Goal: Information Seeking & Learning: Learn about a topic

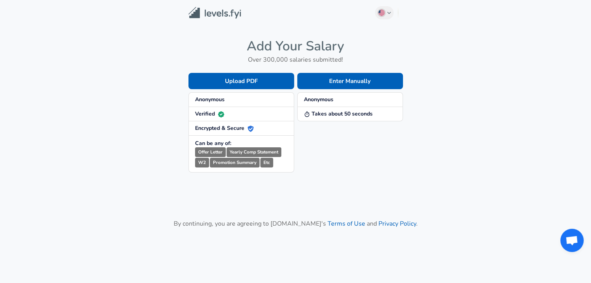
scroll to position [49, 0]
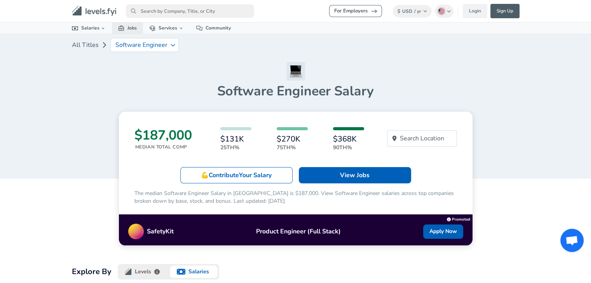
click at [129, 31] on link "Jobs" at bounding box center [127, 28] width 31 height 11
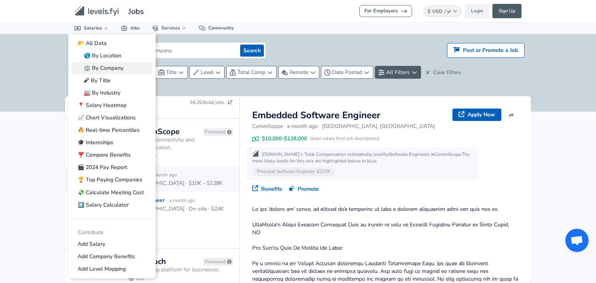
click at [118, 63] on link "🏢 By Company" at bounding box center [111, 68] width 81 height 12
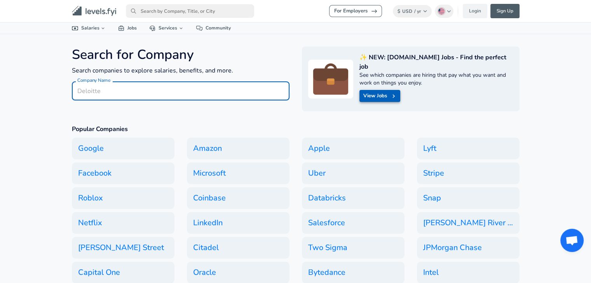
click at [392, 93] on icon at bounding box center [393, 96] width 7 height 7
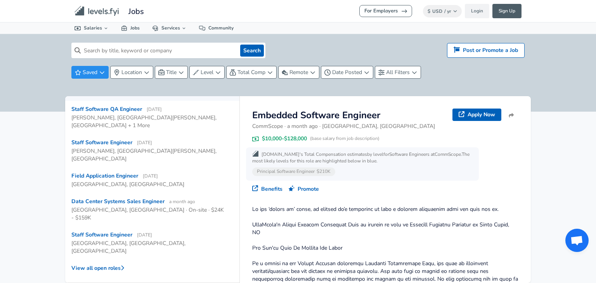
scroll to position [78, 0]
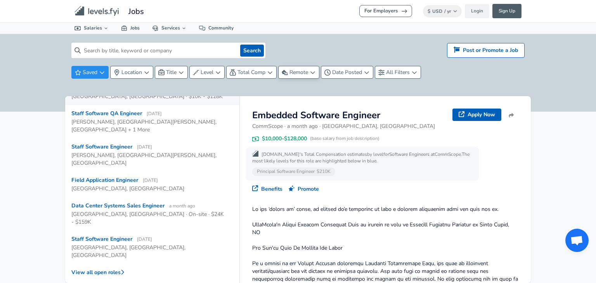
click at [305, 77] on button "Remote" at bounding box center [298, 72] width 41 height 13
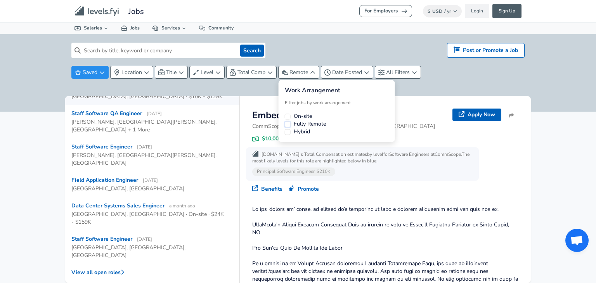
click at [288, 125] on button "Fully Remote" at bounding box center [288, 125] width 6 height 6
click at [241, 92] on html "For Employers $ USD / yr Change Login Sign Up All Data By Location By Company B…" at bounding box center [298, 141] width 596 height 283
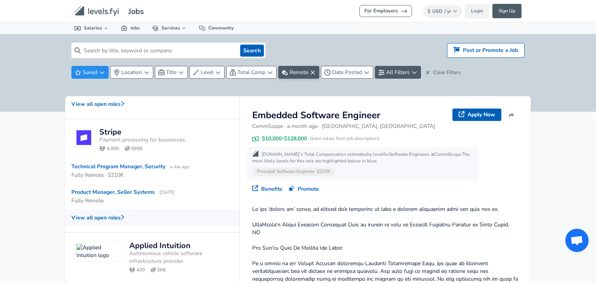
scroll to position [544, 0]
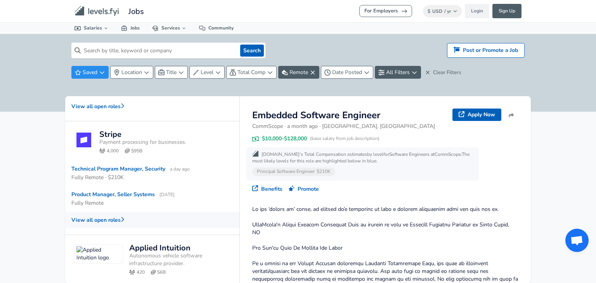
click at [115, 212] on button "View all open roles" at bounding box center [152, 220] width 174 height 17
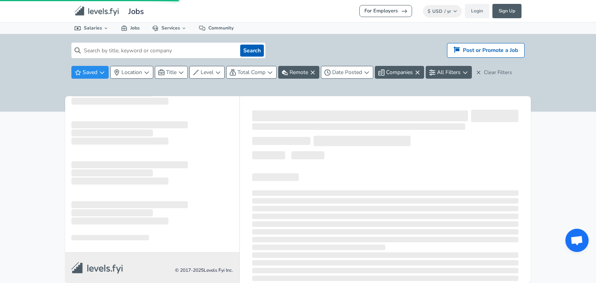
scroll to position [0, 0]
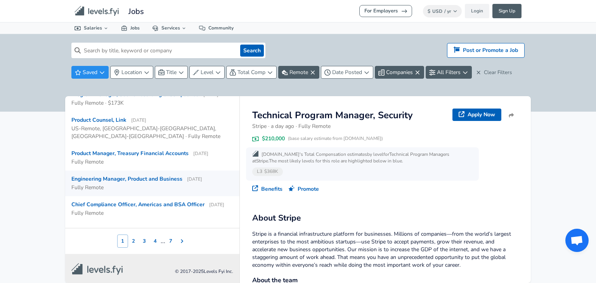
scroll to position [362, 0]
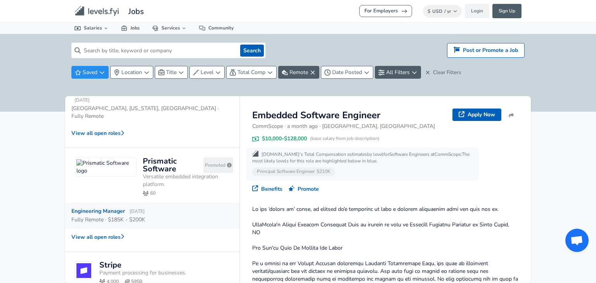
scroll to position [427, 0]
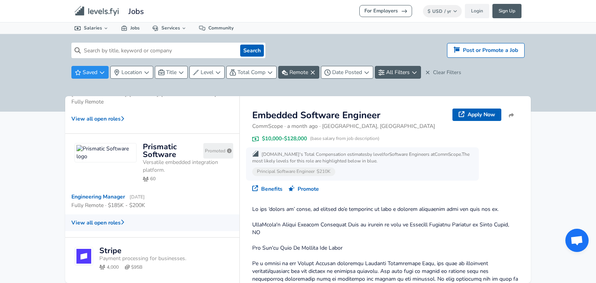
click at [116, 215] on button "View all open roles" at bounding box center [152, 223] width 174 height 17
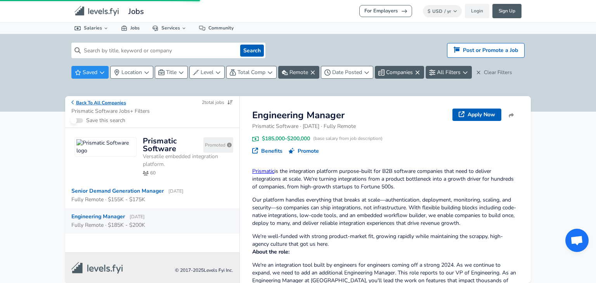
click at [75, 99] on button "Back To All Companies" at bounding box center [98, 102] width 55 height 7
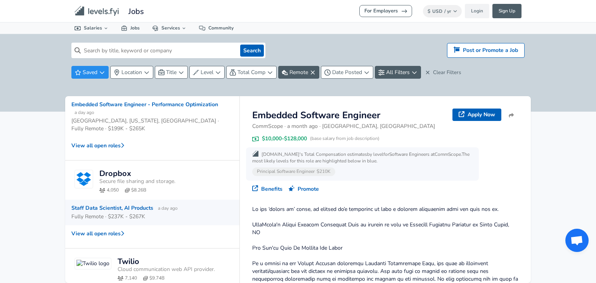
scroll to position [738, 0]
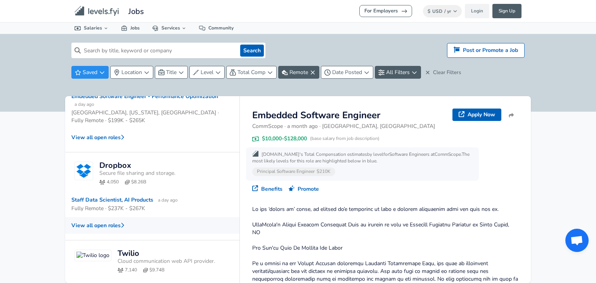
click at [118, 217] on button "View all open roles" at bounding box center [152, 225] width 174 height 17
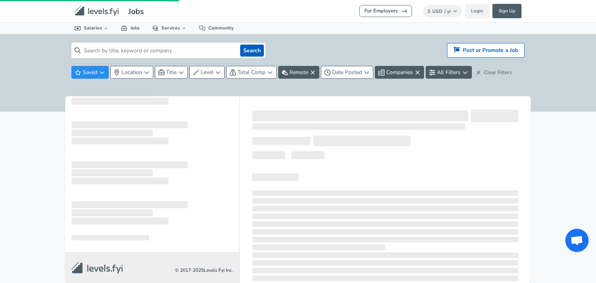
scroll to position [0, 0]
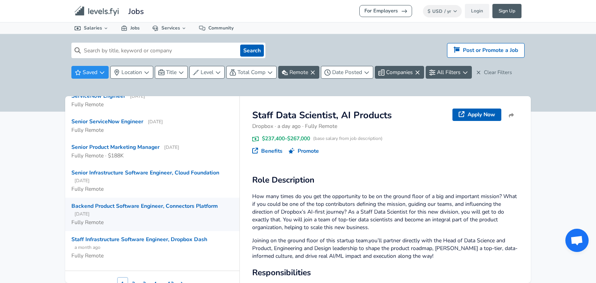
scroll to position [354, 0]
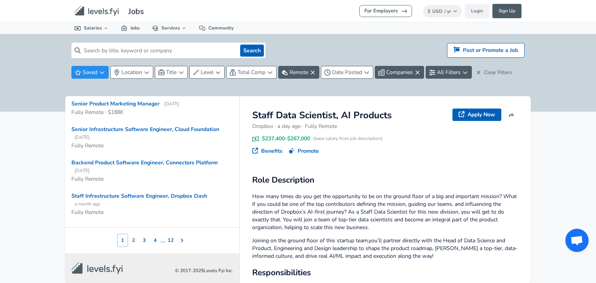
click at [132, 238] on button "2" at bounding box center [133, 240] width 11 height 13
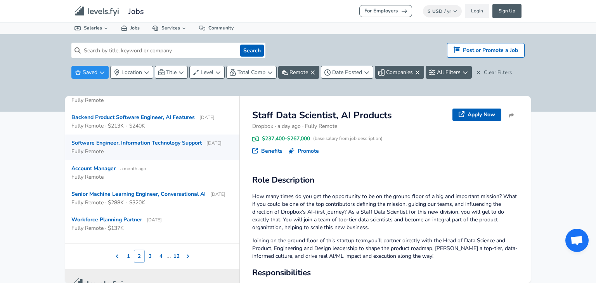
scroll to position [362, 0]
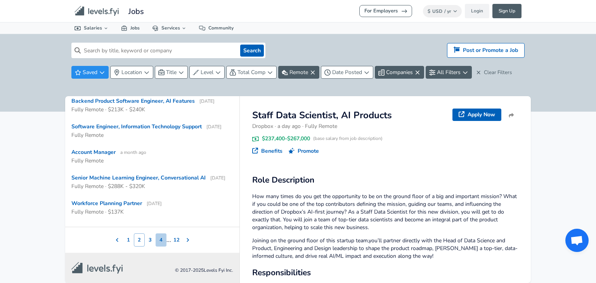
click at [158, 241] on button "4" at bounding box center [161, 240] width 11 height 13
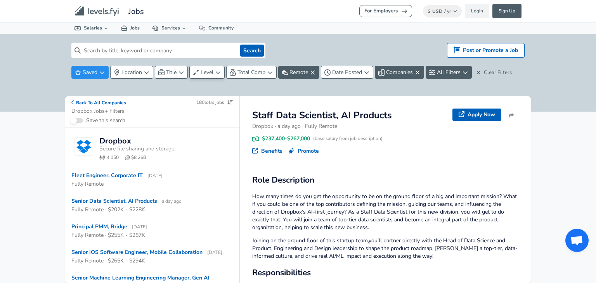
click at [202, 70] on span "Level" at bounding box center [207, 72] width 13 height 7
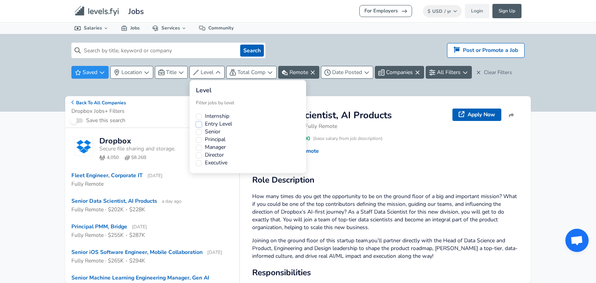
click at [200, 123] on button "Entry Level" at bounding box center [199, 125] width 6 height 6
click at [199, 118] on button "Internship" at bounding box center [199, 117] width 6 height 6
click at [166, 83] on html "For Employers $ USD / yr Change Login Sign Up All Data By Location By Company B…" at bounding box center [298, 141] width 596 height 283
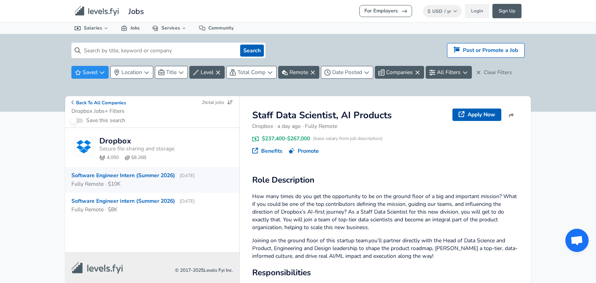
click at [131, 174] on div "Software Engineer Intern (Summer 2026) [DATE]" at bounding box center [132, 176] width 123 height 8
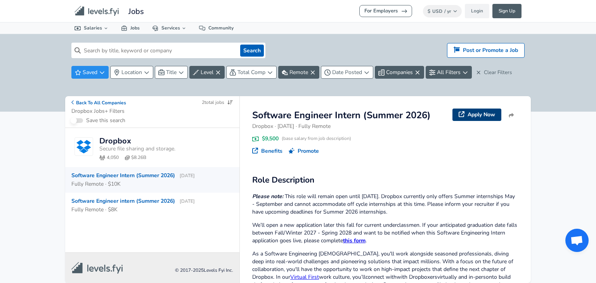
click at [480, 118] on link "Apply Now" at bounding box center [477, 115] width 49 height 12
click at [86, 104] on button "Back To All Companies" at bounding box center [98, 102] width 55 height 7
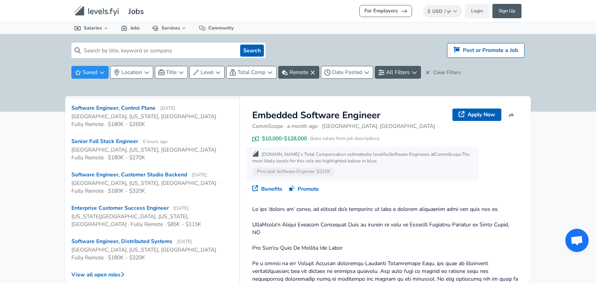
scroll to position [116, 0]
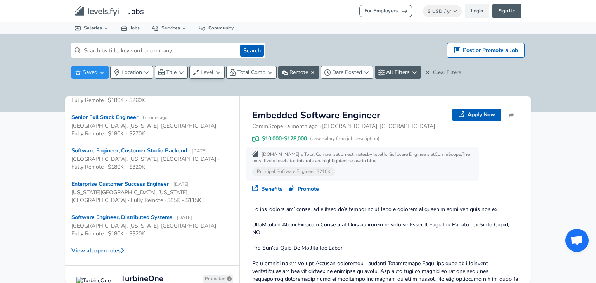
click at [210, 70] on span "Level" at bounding box center [207, 72] width 13 height 7
click at [207, 72] on html "For Employers $ USD / yr Change Login Sign Up All Data By Location By Company B…" at bounding box center [298, 141] width 596 height 283
click at [168, 75] on span "Title" at bounding box center [171, 72] width 10 height 7
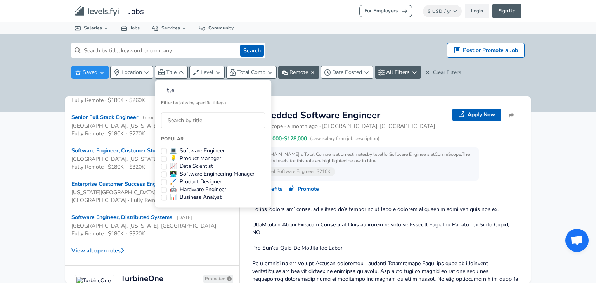
click at [166, 74] on html "For Employers $ USD / yr Change Login Sign Up All Data By Location By Company B…" at bounding box center [298, 141] width 596 height 283
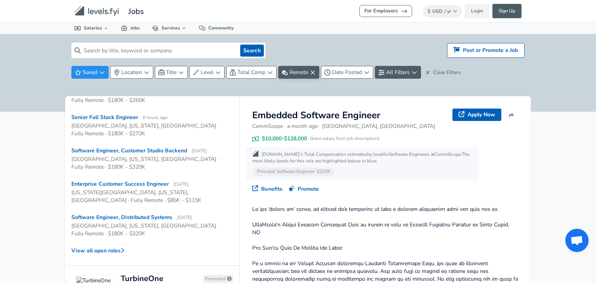
click at [295, 71] on span "Remote" at bounding box center [299, 72] width 19 height 7
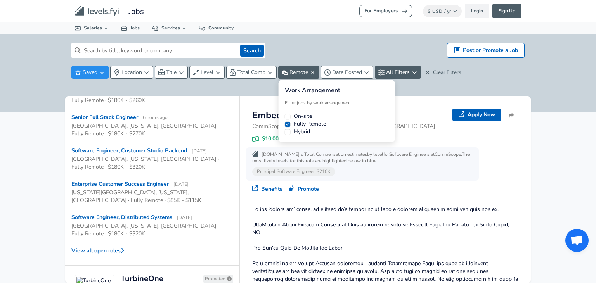
click at [296, 72] on html "For Employers $ USD / yr Change Login Sign Up All Data By Location By Company B…" at bounding box center [298, 141] width 596 height 283
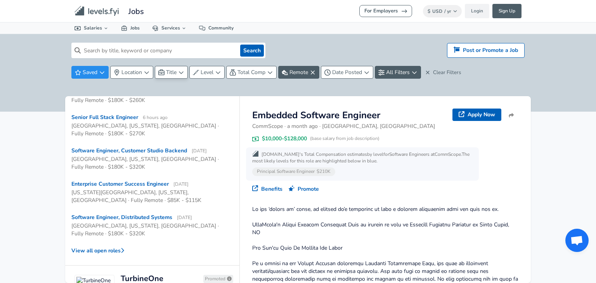
click at [175, 73] on span "Title" at bounding box center [171, 72] width 10 height 7
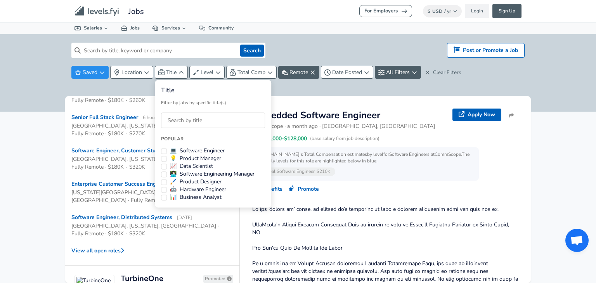
click at [176, 69] on html "For Employers $ USD / yr Change Login Sign Up All Data By Location By Company B…" at bounding box center [298, 141] width 596 height 283
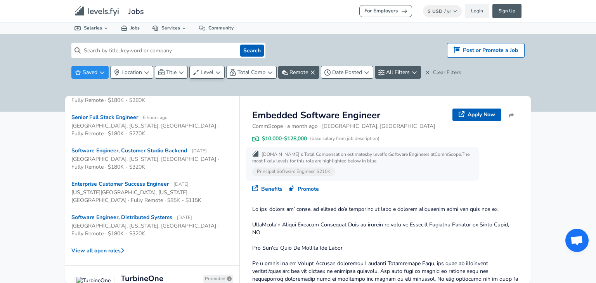
click at [199, 70] on icon "button" at bounding box center [196, 73] width 6 height 6
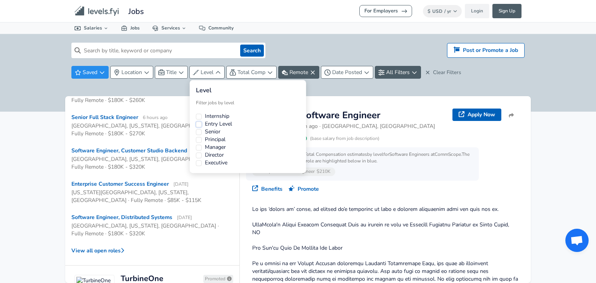
click at [201, 124] on button "Entry Level" at bounding box center [199, 125] width 6 height 6
click at [171, 91] on html "For Employers $ USD / yr Change Login Sign Up All Data By Location By Company B…" at bounding box center [298, 141] width 596 height 283
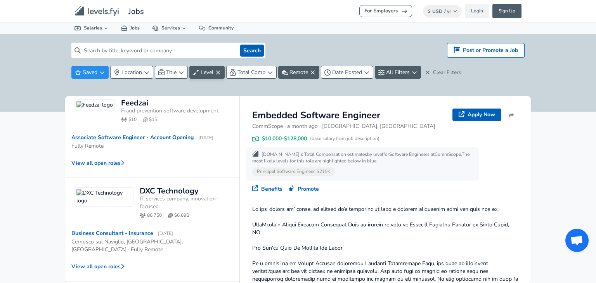
scroll to position [409, 0]
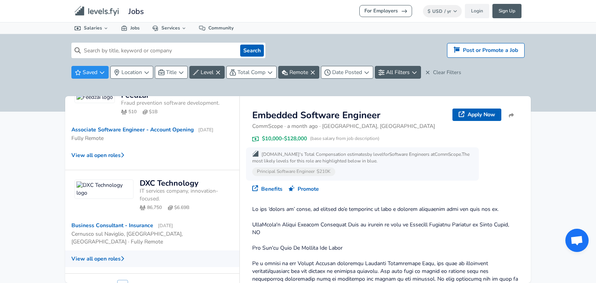
click at [104, 251] on button "View all open roles" at bounding box center [152, 259] width 174 height 17
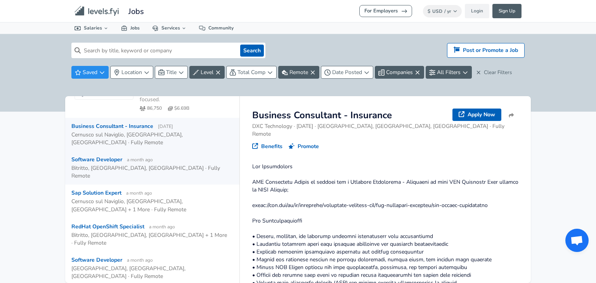
scroll to position [78, 0]
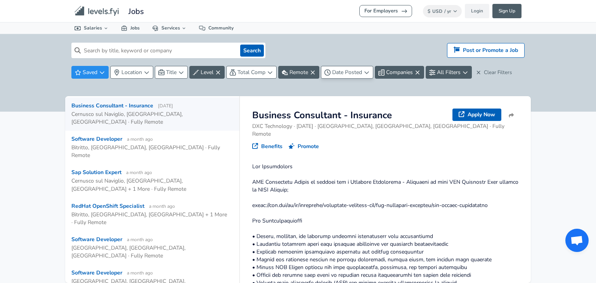
click at [348, 75] on span "Date Posted" at bounding box center [347, 72] width 30 height 7
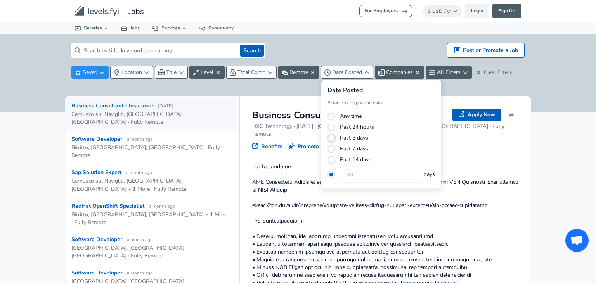
click at [332, 138] on button "Past 3 days" at bounding box center [332, 138] width 8 height 8
click at [272, 96] on html "For Employers $ USD / yr Change Login Sign Up All Data By Location By Company B…" at bounding box center [298, 141] width 596 height 283
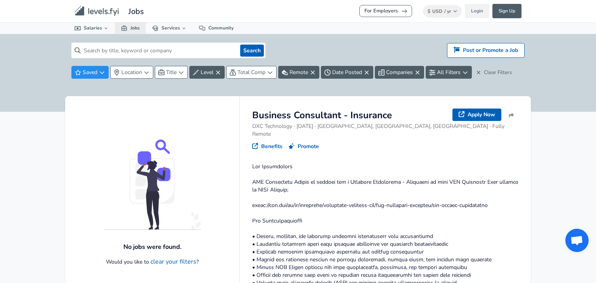
click at [130, 30] on link "Jobs" at bounding box center [130, 28] width 31 height 11
click at [132, 30] on link "Jobs" at bounding box center [130, 28] width 31 height 11
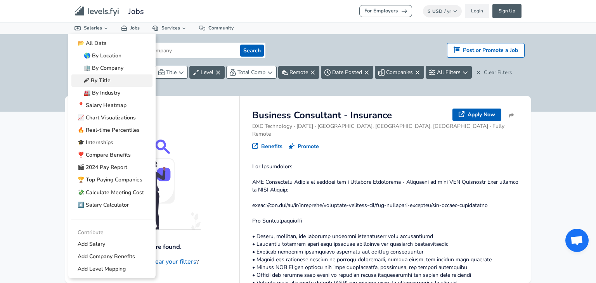
click at [110, 78] on link "🖋 By Title" at bounding box center [111, 81] width 81 height 12
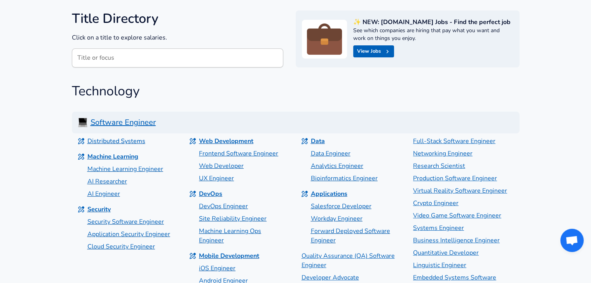
scroll to position [39, 0]
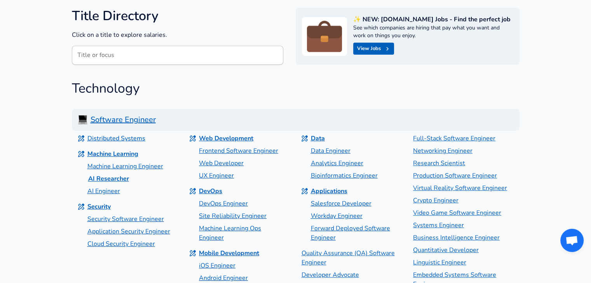
click at [112, 177] on p "AI Researcher" at bounding box center [108, 178] width 41 height 9
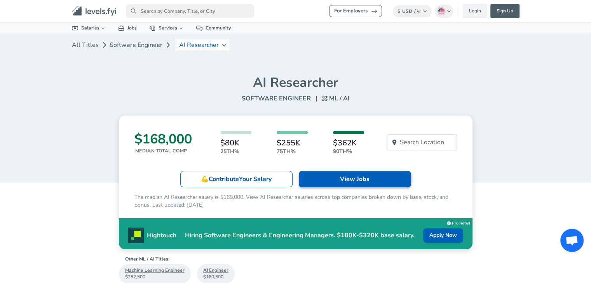
click at [363, 177] on p "View Jobs" at bounding box center [355, 179] width 30 height 9
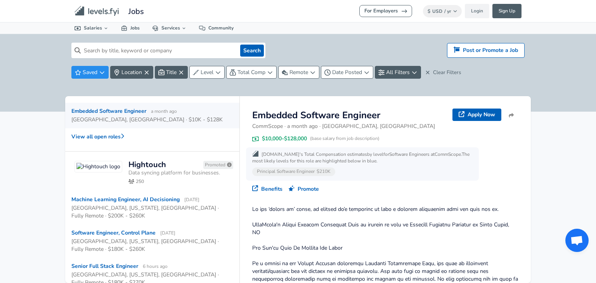
scroll to position [78, 0]
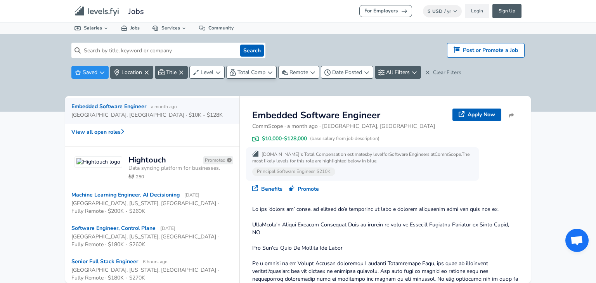
click at [246, 70] on span "Total Comp" at bounding box center [252, 72] width 28 height 7
click at [246, 70] on html "For Employers $ USD / yr Change Login Sign Up All Data By Location By Company B…" at bounding box center [298, 141] width 596 height 283
click at [200, 73] on button "Level" at bounding box center [207, 72] width 35 height 13
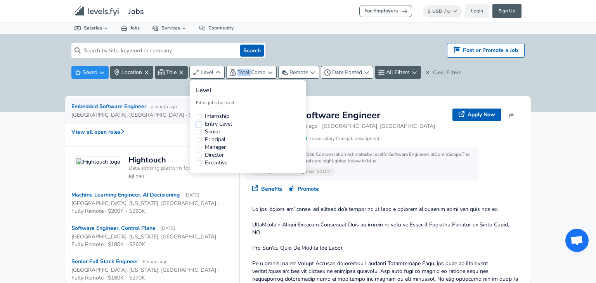
click at [200, 125] on button "Entry Level" at bounding box center [199, 125] width 6 height 6
click at [165, 86] on html "For Employers $ USD / yr Change Login Sign Up All Data By Location By Company B…" at bounding box center [298, 141] width 596 height 283
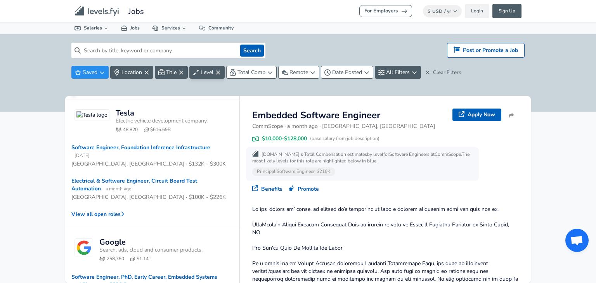
scroll to position [39, 0]
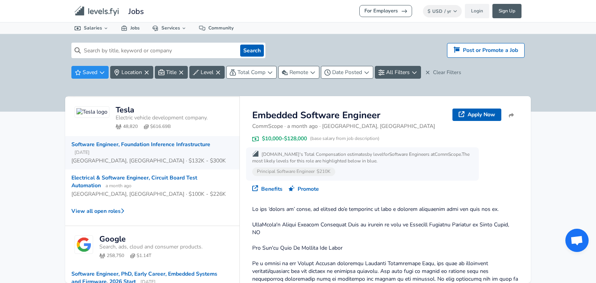
click at [167, 141] on div "Software Engineer, Foundation Inference Infrastructure [DATE]" at bounding box center [149, 149] width 156 height 16
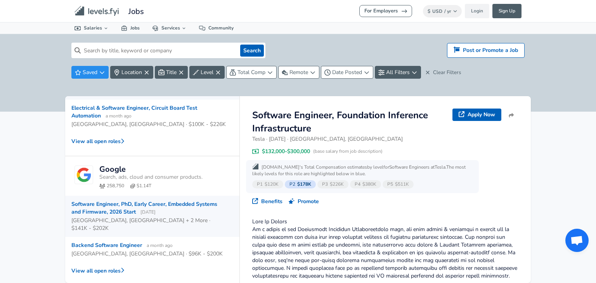
scroll to position [116, 0]
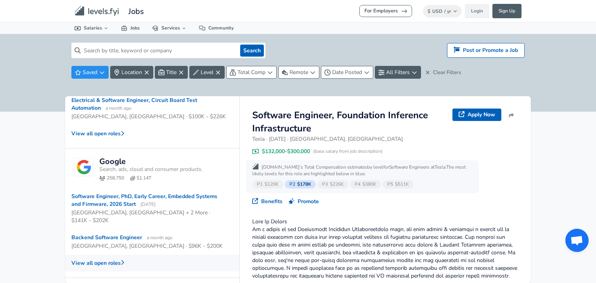
click at [115, 255] on button "View all open roles" at bounding box center [152, 263] width 174 height 17
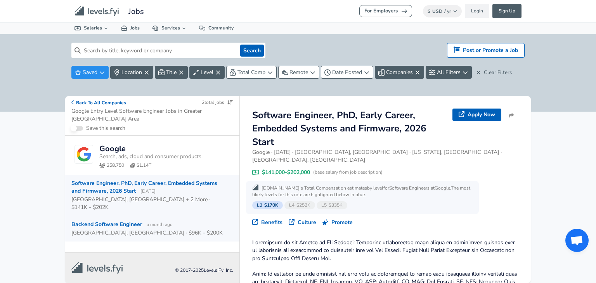
click at [115, 221] on div "Backend Software Engineer a month ago" at bounding box center [121, 225] width 101 height 8
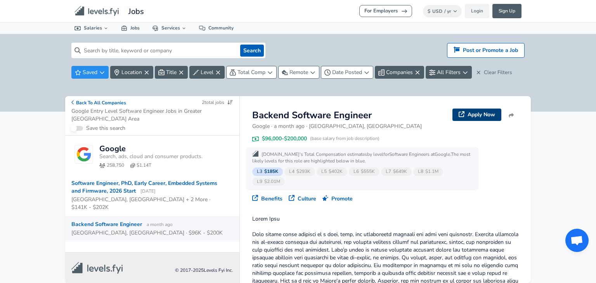
click at [473, 115] on link "Apply Now" at bounding box center [477, 115] width 49 height 12
click at [2, 106] on div "Search Hiring? Post or Promote a job Post or Promote a Job Saved Location Title…" at bounding box center [298, 73] width 596 height 78
click at [84, 100] on button "Back To All Companies" at bounding box center [98, 102] width 55 height 7
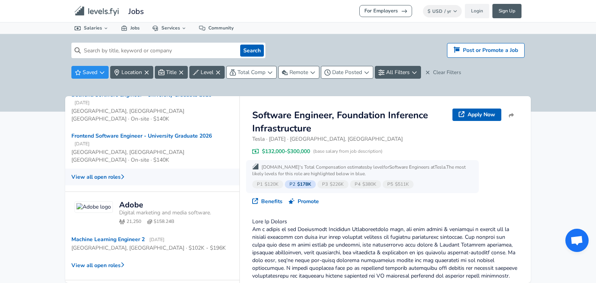
scroll to position [483, 0]
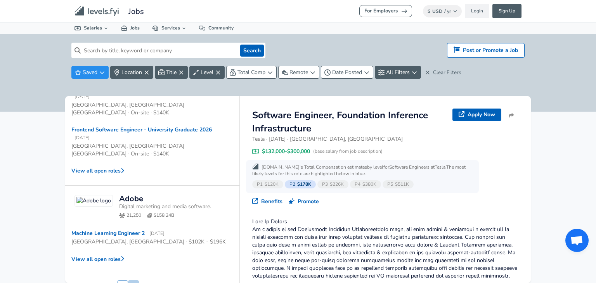
click at [135, 281] on button "2" at bounding box center [133, 287] width 11 height 13
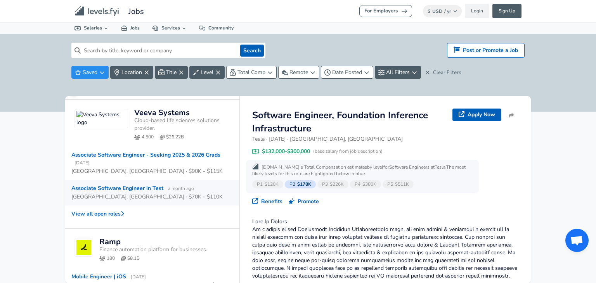
scroll to position [39, 0]
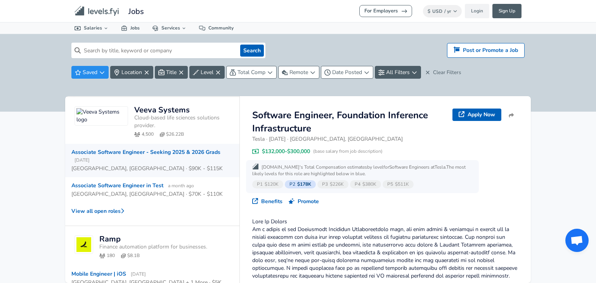
click at [132, 149] on div "Associate Software Engineer - Seeking 2025 & 2026 Grads [DATE]" at bounding box center [149, 157] width 156 height 16
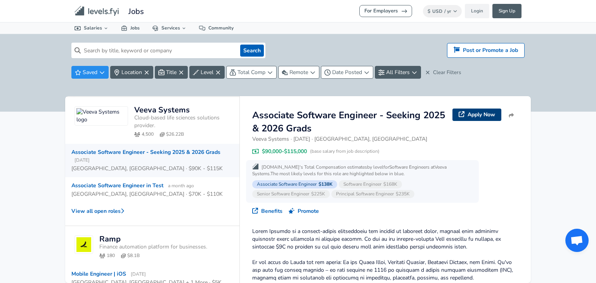
click at [468, 114] on link "Apply Now" at bounding box center [477, 115] width 49 height 12
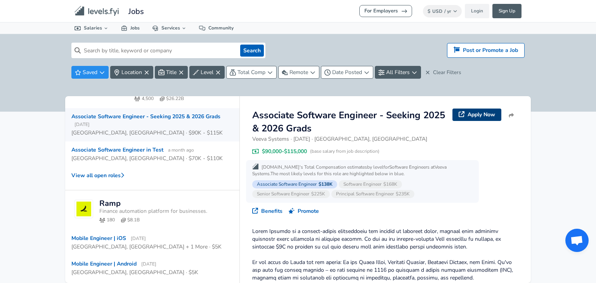
scroll to position [78, 0]
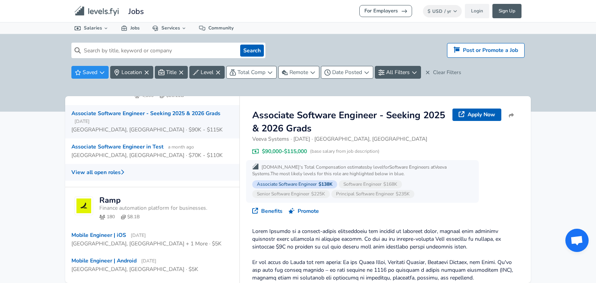
click at [118, 164] on button "View all open roles" at bounding box center [152, 172] width 174 height 17
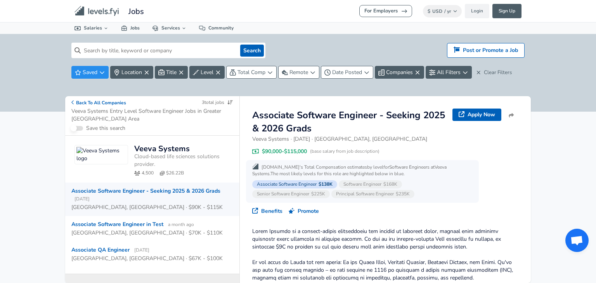
click at [78, 97] on div "Back To All Companies 3 total jobs Veeva Systems Entry Level Software Engineer …" at bounding box center [152, 116] width 174 height 40
click at [97, 107] on div "Back To All Companies 3 total jobs Veeva Systems Entry Level Software Engineer …" at bounding box center [152, 116] width 174 height 40
click at [98, 105] on button "Back To All Companies" at bounding box center [98, 102] width 55 height 7
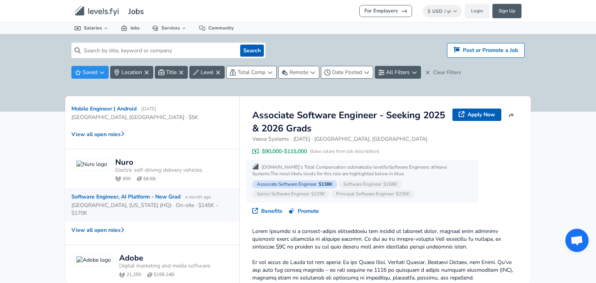
scroll to position [233, 0]
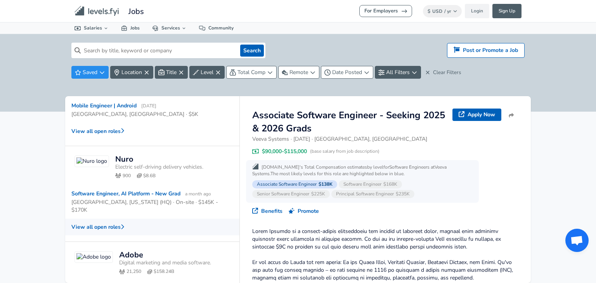
click at [118, 219] on button "View all open roles" at bounding box center [152, 227] width 174 height 17
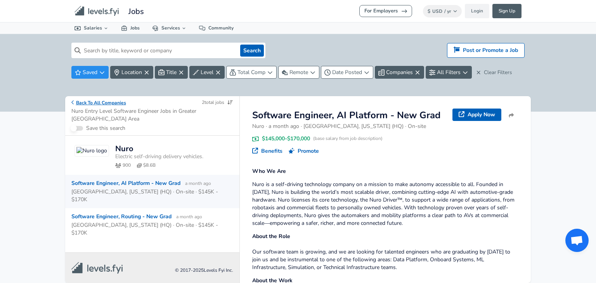
click at [109, 101] on button "Back To All Companies" at bounding box center [98, 102] width 55 height 7
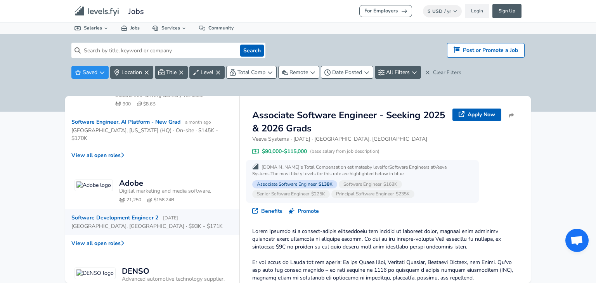
scroll to position [311, 0]
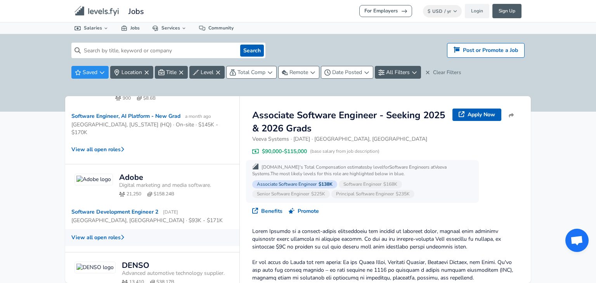
click at [117, 229] on button "View all open roles" at bounding box center [152, 237] width 174 height 17
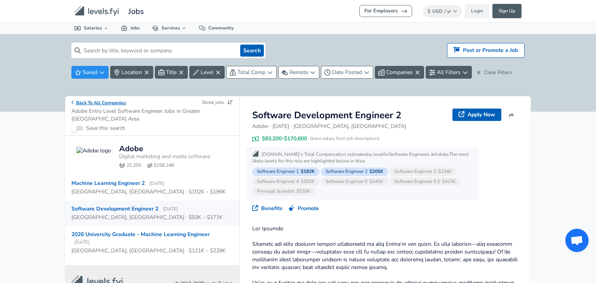
click at [78, 103] on button "Back To All Companies" at bounding box center [98, 102] width 55 height 7
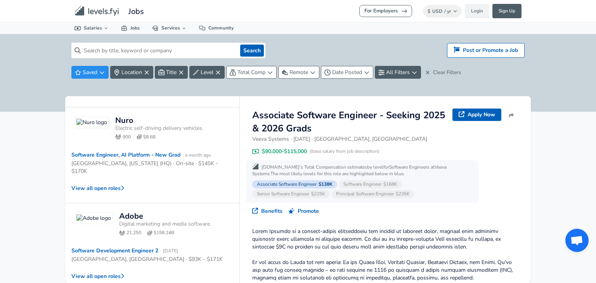
scroll to position [401, 0]
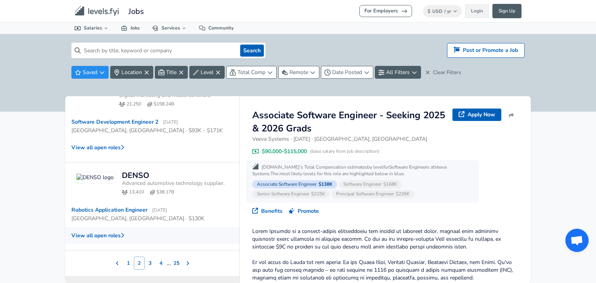
click at [115, 228] on button "View all open roles" at bounding box center [152, 236] width 174 height 17
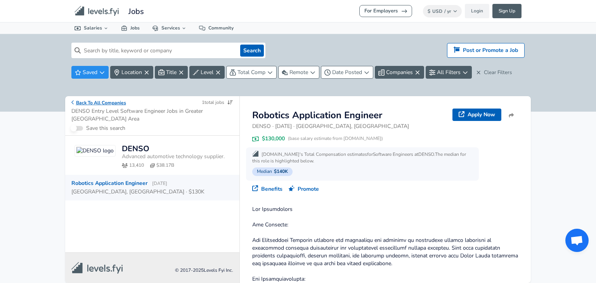
click at [76, 106] on button "Back To All Companies" at bounding box center [98, 102] width 55 height 7
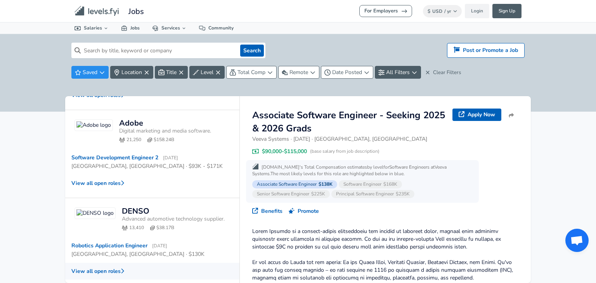
scroll to position [401, 0]
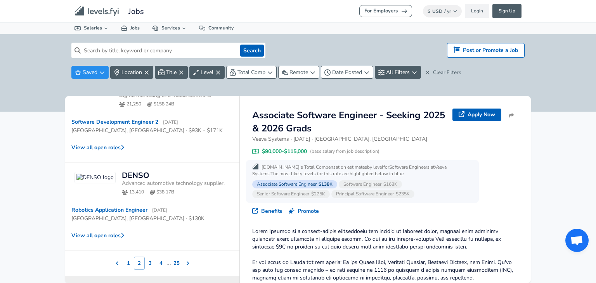
click at [152, 257] on div "1 2 3 4 ... 25" at bounding box center [152, 263] width 82 height 13
click at [148, 257] on button "3" at bounding box center [150, 263] width 11 height 13
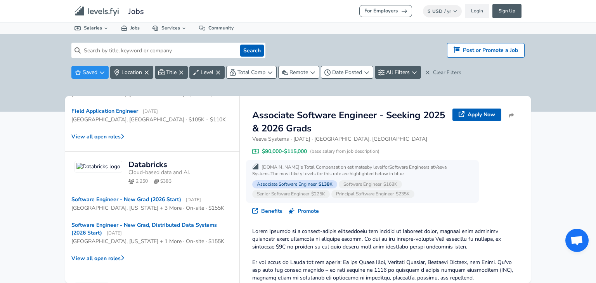
scroll to position [116, 0]
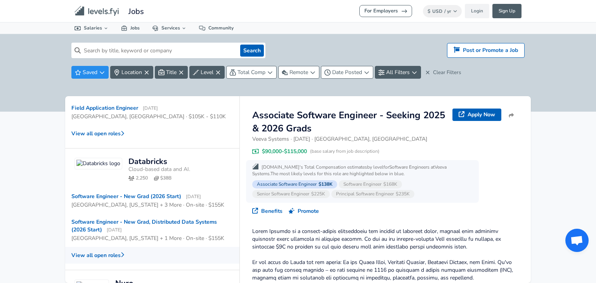
click at [110, 247] on button "View all open roles" at bounding box center [152, 255] width 174 height 17
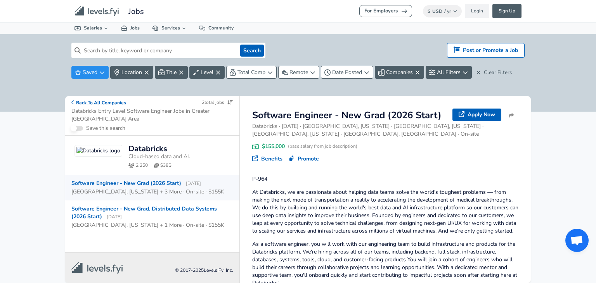
click at [101, 104] on button "Back To All Companies" at bounding box center [98, 102] width 55 height 7
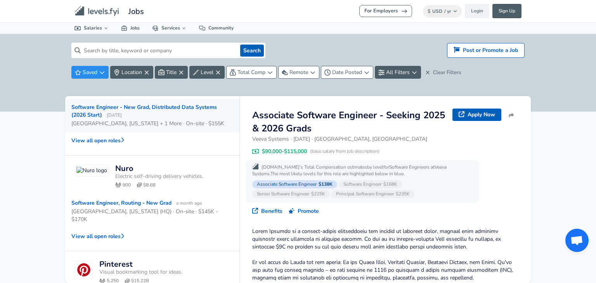
scroll to position [233, 0]
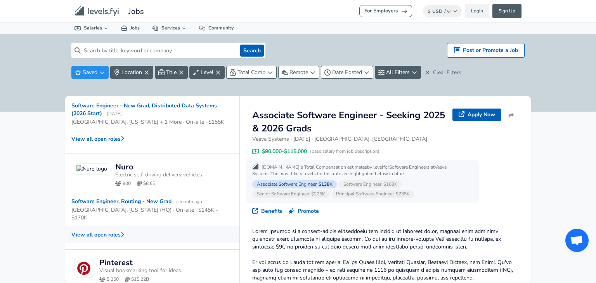
click at [116, 227] on button "View all open roles" at bounding box center [152, 235] width 174 height 17
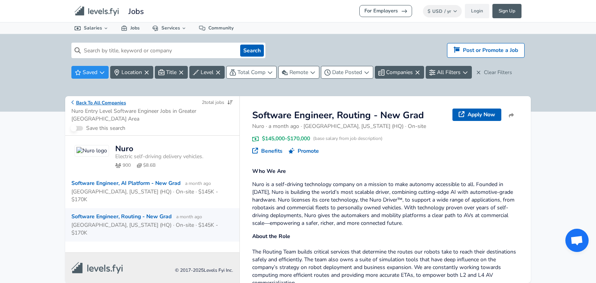
click at [90, 106] on button "Back To All Companies" at bounding box center [98, 102] width 55 height 7
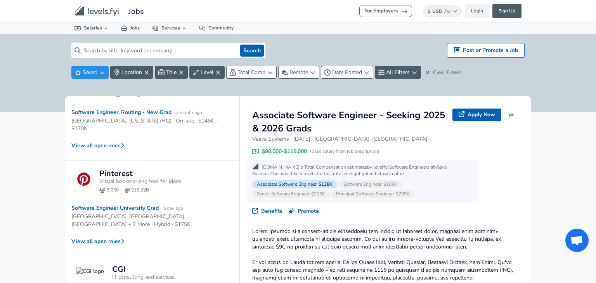
scroll to position [349, 0]
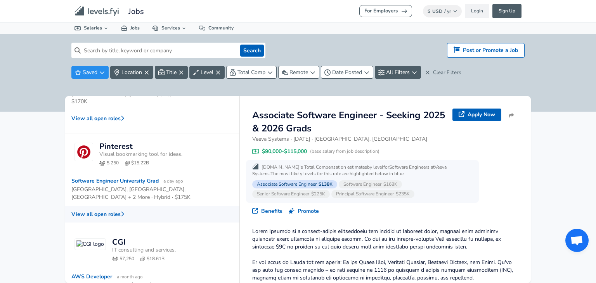
click at [108, 206] on button "View all open roles" at bounding box center [152, 214] width 174 height 17
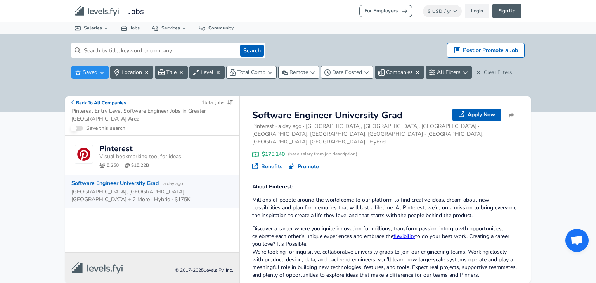
click at [73, 101] on icon "button" at bounding box center [72, 103] width 2 height 4
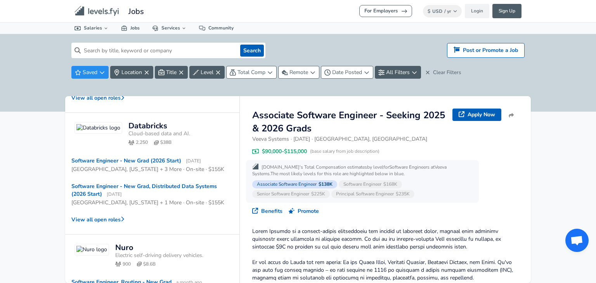
scroll to position [155, 0]
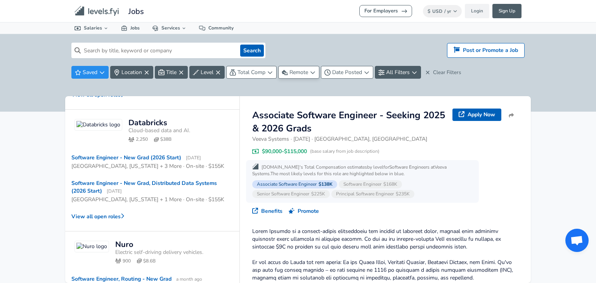
click at [282, 74] on icon "button" at bounding box center [285, 73] width 6 height 6
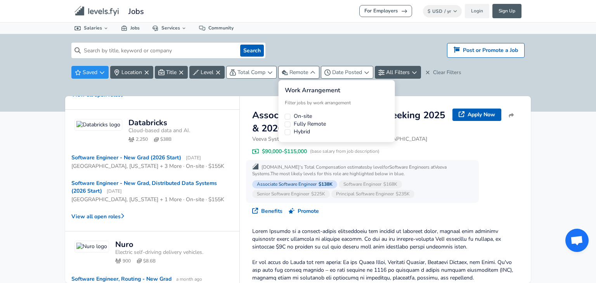
click at [294, 76] on html "For Employers $ USD / yr Change Login Sign Up All Data By Location By Company B…" at bounding box center [298, 141] width 596 height 283
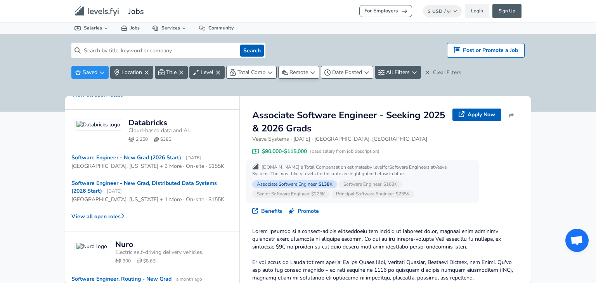
click at [294, 76] on span "Remote" at bounding box center [299, 72] width 19 height 7
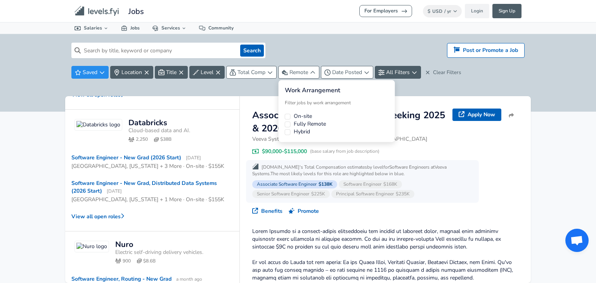
click at [293, 122] on div "Fully Remote" at bounding box center [337, 124] width 104 height 8
click at [282, 123] on div "Work Arrangement Filter jobs by work arrangement On-site Fully Remote Hybrid" at bounding box center [337, 111] width 116 height 62
click at [284, 124] on div "Work Arrangement Filter jobs by work arrangement On-site Fully Remote Hybrid" at bounding box center [337, 111] width 116 height 62
click at [286, 124] on button "Fully Remote" at bounding box center [288, 125] width 6 height 6
click at [259, 94] on html "For Employers $ USD / yr Change Login Sign Up All Data By Location By Company B…" at bounding box center [298, 141] width 596 height 283
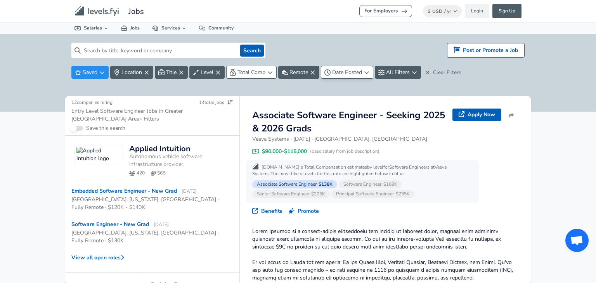
click at [327, 72] on icon "button" at bounding box center [328, 73] width 6 height 6
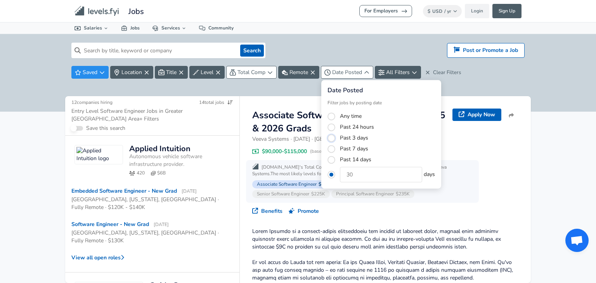
click at [329, 140] on button "Past 3 days" at bounding box center [332, 138] width 8 height 8
click at [277, 94] on html "For Employers $ USD / yr Change Login Sign Up All Data By Location By Company B…" at bounding box center [298, 141] width 596 height 283
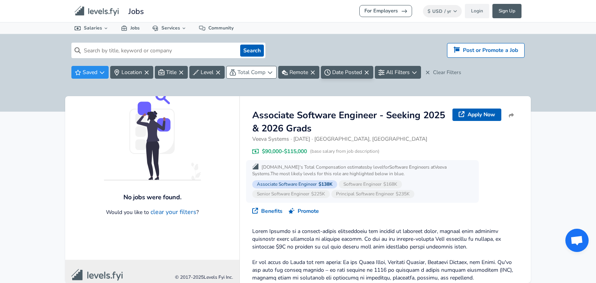
scroll to position [57, 0]
